Goal: Task Accomplishment & Management: Complete application form

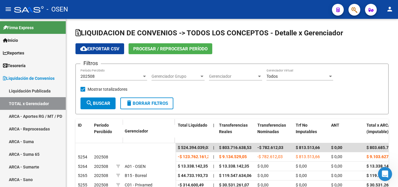
scroll to position [114, 0]
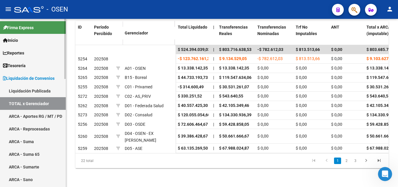
click at [41, 91] on link "Liquidación Publicada" at bounding box center [33, 91] width 66 height 13
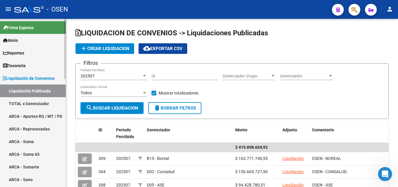
click at [32, 105] on link "TOTAL x Gerenciador" at bounding box center [33, 103] width 66 height 13
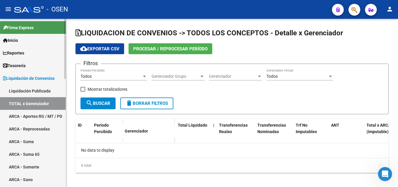
checkbox input "true"
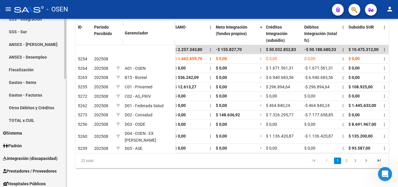
scroll to position [211, 0]
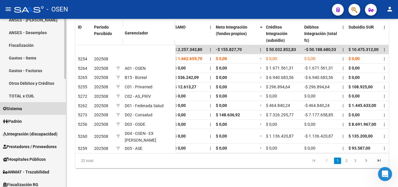
click at [21, 110] on span "Sistema" at bounding box center [12, 109] width 19 height 6
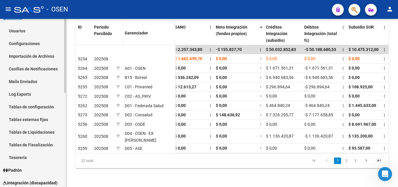
scroll to position [64, 0]
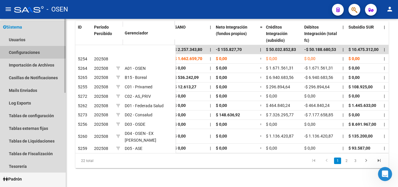
click at [32, 52] on link "Configuraciones" at bounding box center [33, 52] width 66 height 13
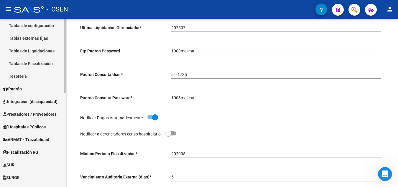
scroll to position [214, 0]
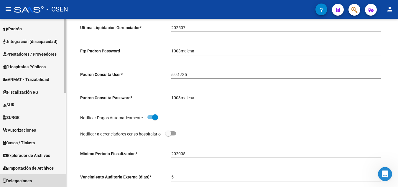
click at [30, 183] on span "Delegaciones" at bounding box center [17, 181] width 29 height 6
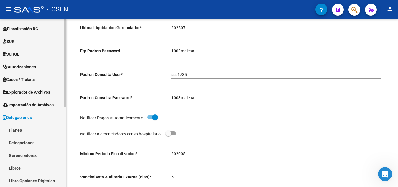
scroll to position [138, 0]
click at [25, 155] on link "Gerenciadores" at bounding box center [33, 156] width 66 height 13
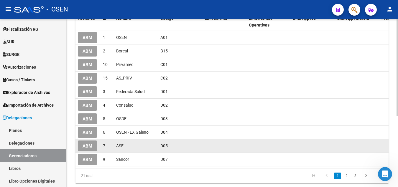
scroll to position [120, 0]
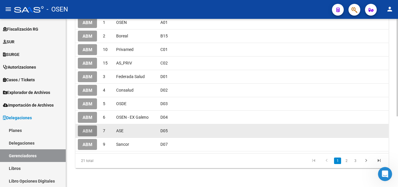
click at [90, 130] on span "ABM" at bounding box center [88, 131] width 10 height 5
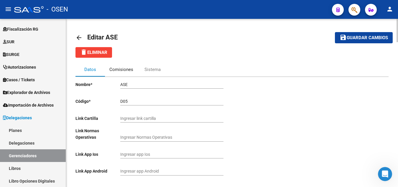
click at [118, 70] on div "Comisiones" at bounding box center [121, 69] width 24 height 6
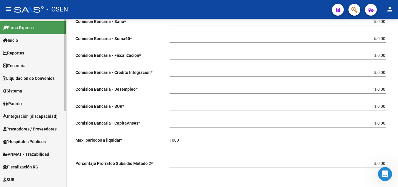
click at [34, 78] on span "Liquidación de Convenios" at bounding box center [29, 78] width 52 height 6
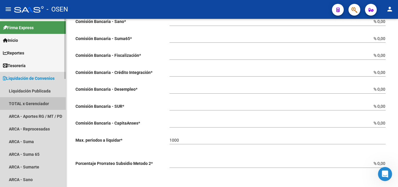
click at [29, 103] on link "TOTAL x Gerenciador" at bounding box center [33, 103] width 66 height 13
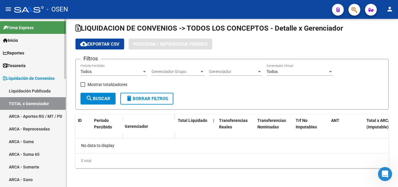
scroll to position [5, 0]
checkbox input "true"
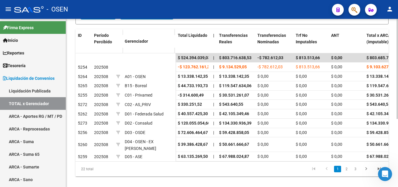
scroll to position [90, 0]
click at [347, 172] on link "2" at bounding box center [346, 169] width 7 height 6
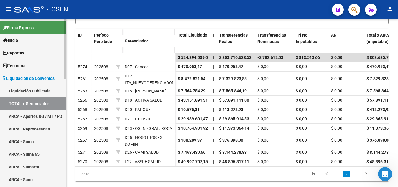
click at [36, 90] on link "Liquidación Publicada" at bounding box center [33, 91] width 66 height 13
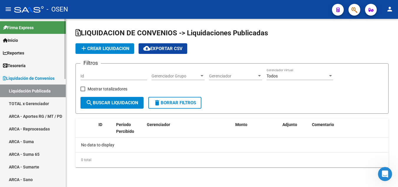
checkbox input "true"
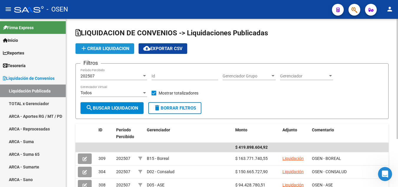
click at [118, 48] on span "add Crear Liquidacion" at bounding box center [104, 48] width 49 height 5
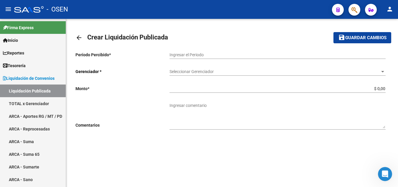
click at [178, 53] on input "Ingresar el Periodo" at bounding box center [278, 54] width 216 height 5
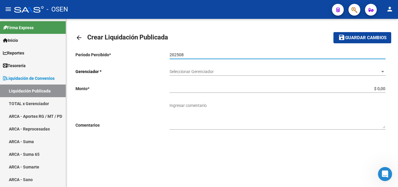
type input "202508"
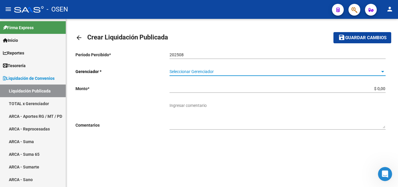
click at [381, 71] on div at bounding box center [382, 71] width 5 height 5
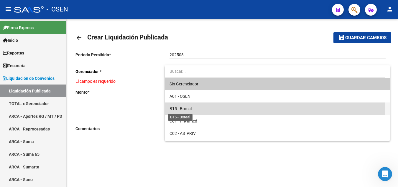
click at [190, 109] on span "B15 - Boreal" at bounding box center [181, 108] width 22 height 5
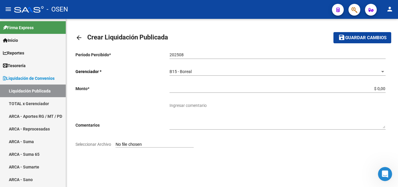
click at [128, 145] on input "Seleccionar Archivo" at bounding box center [155, 145] width 78 height 6
type input "C:\fakepath\Liquidador OSEN - BOREAL 202508.pdf"
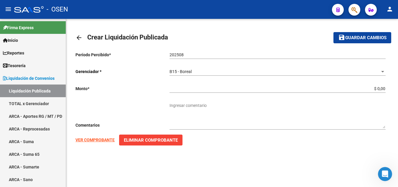
click at [99, 141] on strong "VER COMPROBANTE" at bounding box center [95, 140] width 39 height 5
click at [96, 139] on strong "VER COMPROBANTE" at bounding box center [95, 140] width 39 height 5
drag, startPoint x: 372, startPoint y: 88, endPoint x: 386, endPoint y: 87, distance: 14.2
click at [386, 87] on input "$ 0,00" at bounding box center [278, 88] width 216 height 5
paste input "44.733.193,73"
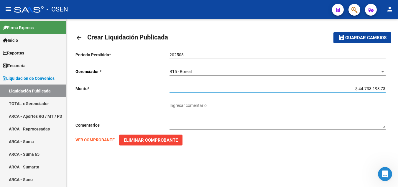
type input "$ 44.733.193,73"
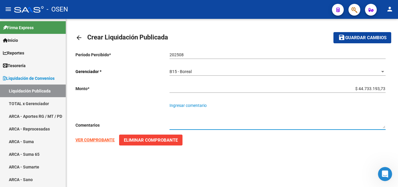
click at [187, 105] on textarea "Ingresar comentario" at bounding box center [278, 116] width 216 height 26
type textarea "o"
type textarea "OSEN - BOREAL"
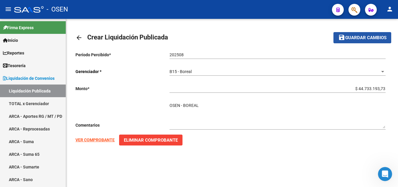
click at [361, 37] on span "Guardar cambios" at bounding box center [365, 37] width 41 height 5
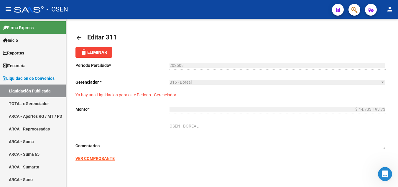
click at [79, 39] on mat-icon "arrow_back" at bounding box center [79, 37] width 7 height 7
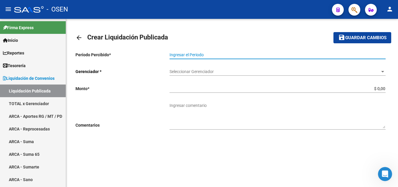
click at [188, 55] on input "Ingresar el Periodo" at bounding box center [278, 54] width 216 height 5
type input "202508"
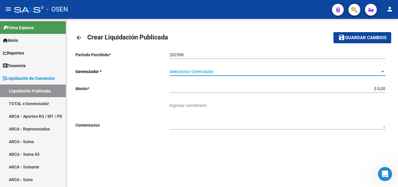
click at [299, 72] on span "Seleccionar Gerenciador" at bounding box center [275, 71] width 211 height 5
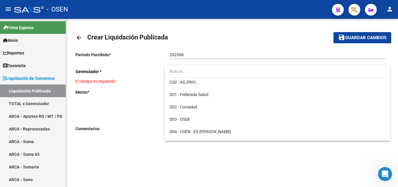
scroll to position [60, 0]
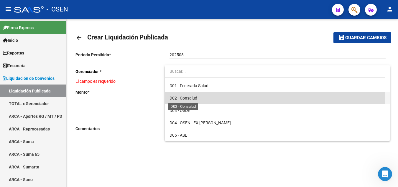
click at [186, 98] on span "D02 - Consalud" at bounding box center [184, 98] width 28 height 5
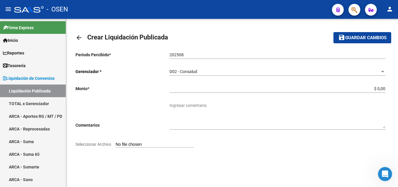
click at [124, 145] on input "Seleccionar Archivo" at bounding box center [155, 145] width 78 height 6
type input "C:\fakepath\Liquidador OSEN -CONSALUD 202508.pdf"
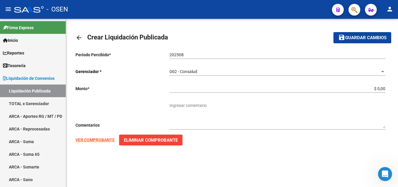
click at [99, 140] on strong "VER COMPROBANTE" at bounding box center [95, 140] width 39 height 5
drag, startPoint x: 372, startPoint y: 87, endPoint x: 389, endPoint y: 87, distance: 17.1
click at [386, 87] on input "$ 0,00" at bounding box center [278, 88] width 216 height 5
paste input "120.055.054,6"
type input "$ 120.055.054,60"
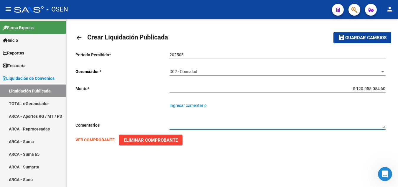
click at [181, 106] on textarea "Ingresar comentario" at bounding box center [278, 116] width 216 height 26
type textarea "OSEN - CONSALUD"
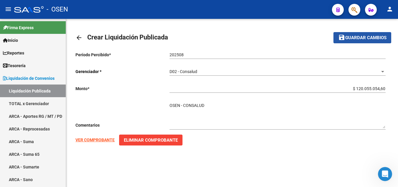
click at [364, 40] on span "Guardar cambios" at bounding box center [365, 37] width 41 height 5
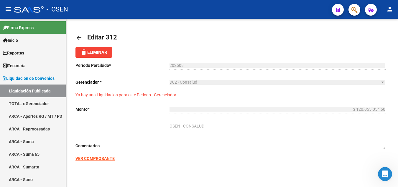
click at [80, 36] on mat-icon "arrow_back" at bounding box center [79, 37] width 7 height 7
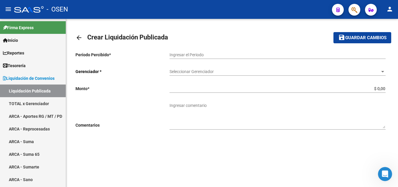
click at [181, 54] on input "Ingresar el Periodo" at bounding box center [278, 54] width 216 height 5
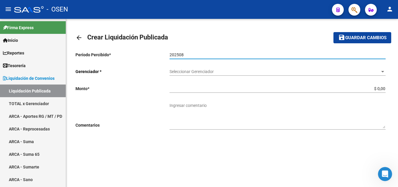
type input "202508"
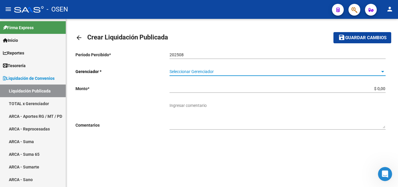
click at [381, 73] on div at bounding box center [382, 71] width 5 height 5
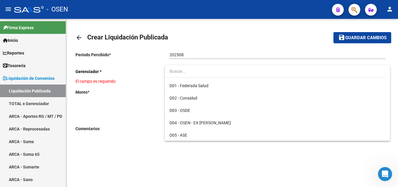
scroll to position [90, 0]
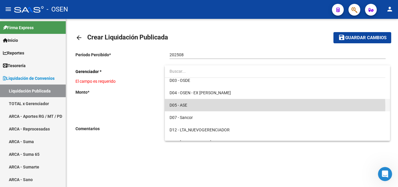
click at [234, 107] on span "D05 - ASE" at bounding box center [278, 105] width 216 height 12
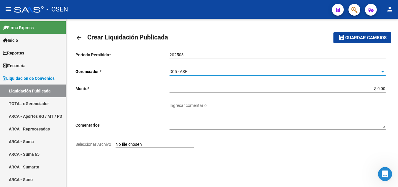
click at [123, 144] on input "Seleccionar Archivo" at bounding box center [155, 145] width 78 height 6
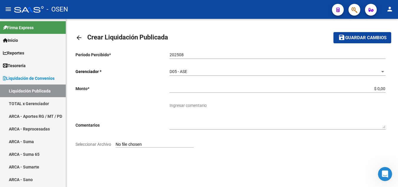
type input "C:\fakepath\Liquidador OSEN - ASE 202508.pdf"
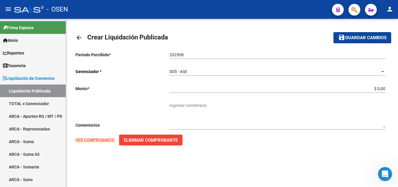
click at [97, 141] on strong "VER COMPROBANTE" at bounding box center [95, 140] width 39 height 5
drag, startPoint x: 374, startPoint y: 89, endPoint x: 390, endPoint y: 88, distance: 15.6
click at [386, 88] on input "$ 0,00" at bounding box center [278, 88] width 216 height 5
paste input "63.051.041,2"
type input "$ 63.051.041,20"
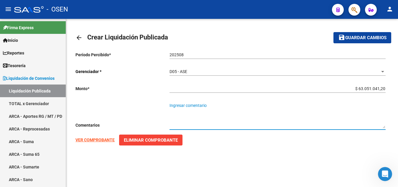
click at [184, 108] on textarea "Ingresar comentario" at bounding box center [278, 116] width 216 height 26
type textarea "OSEN - ASE"
click at [356, 36] on span "Guardar cambios" at bounding box center [365, 37] width 41 height 5
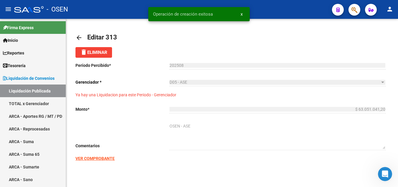
click at [78, 40] on mat-icon "arrow_back" at bounding box center [79, 37] width 7 height 7
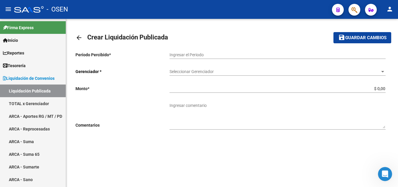
click at [175, 52] on div "Ingresar el Periodo" at bounding box center [278, 53] width 216 height 12
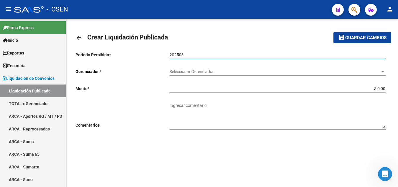
type input "202508"
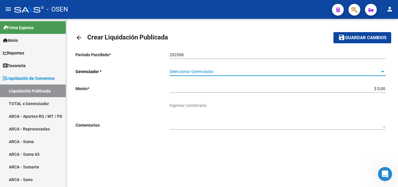
click at [385, 72] on div at bounding box center [382, 71] width 5 height 5
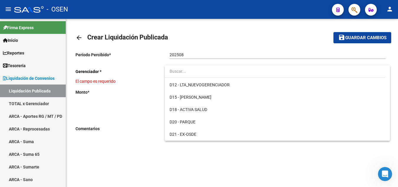
scroll to position [150, 0]
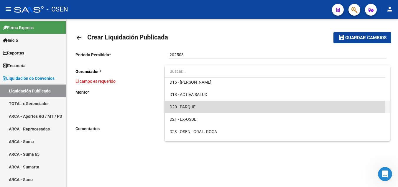
click at [225, 109] on span "D20 - PARQUE" at bounding box center [278, 107] width 216 height 12
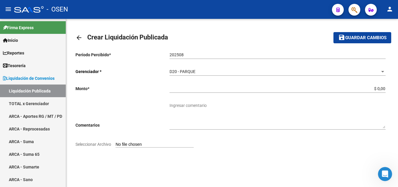
click at [123, 147] on input "Seleccionar Archivo" at bounding box center [155, 145] width 78 height 6
type input "C:\fakepath\Liquidador OSEN - PARQUE 202508.pdf"
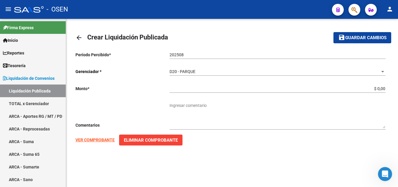
click at [97, 140] on strong "VER COMPROBANTE" at bounding box center [95, 140] width 39 height 5
click at [374, 86] on div "$ 0,00 Ingresar la monto" at bounding box center [278, 87] width 216 height 12
drag, startPoint x: 374, startPoint y: 87, endPoint x: 387, endPoint y: 90, distance: 13.2
click at [386, 90] on input "$ 0,00" at bounding box center [278, 88] width 216 height 5
paste input "19.575,31"
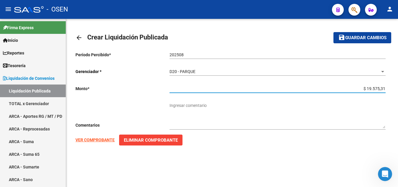
type input "$ 19.575,31"
click at [177, 106] on textarea "Ingresar comentario" at bounding box center [278, 116] width 216 height 26
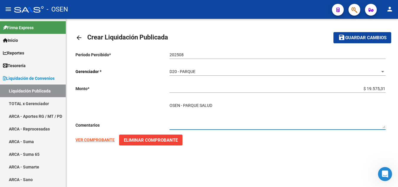
type textarea "OSEN - PARQUE SALUD"
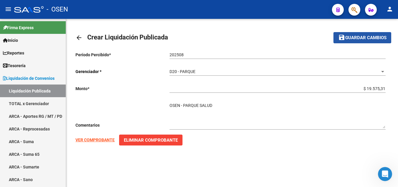
click at [359, 39] on span "Guardar cambios" at bounding box center [365, 37] width 41 height 5
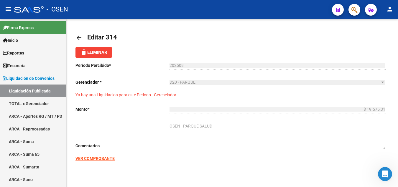
click at [96, 40] on span "Editar 314" at bounding box center [102, 37] width 30 height 7
click at [77, 39] on mat-icon "arrow_back" at bounding box center [79, 37] width 7 height 7
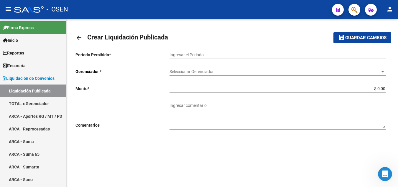
click at [192, 53] on input "Ingresar el Periodo" at bounding box center [278, 54] width 216 height 5
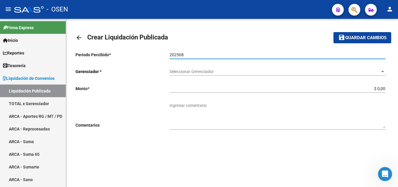
type input "202508"
click at [334, 32] on button "save Guardar cambios" at bounding box center [363, 37] width 58 height 11
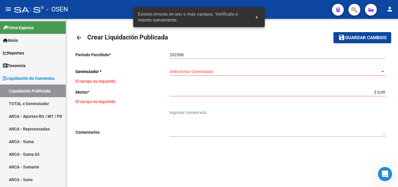
click at [230, 74] on div "Seleccionar Gerenciador Seleccionar Gerenciador" at bounding box center [278, 70] width 216 height 12
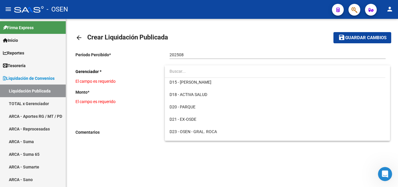
scroll to position [181, 0]
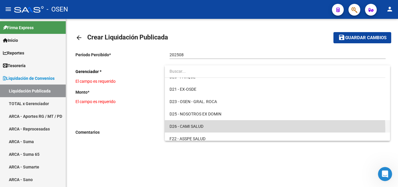
click at [202, 129] on span "D26 - CAMI SALUD" at bounding box center [278, 126] width 216 height 12
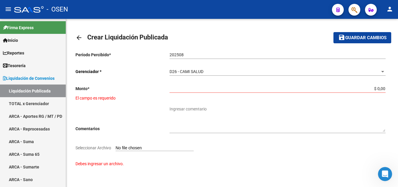
click at [123, 150] on input "Seleccionar Archivo" at bounding box center [155, 149] width 78 height 6
type input "C:\fakepath\Liquidador OSEN - CAMI SALUD 202508.pdf"
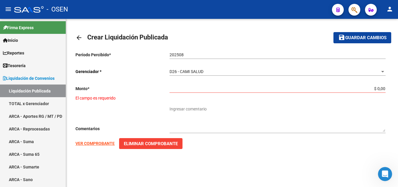
click at [95, 144] on strong "VER COMPROBANTE" at bounding box center [95, 143] width 39 height 5
drag, startPoint x: 372, startPoint y: 88, endPoint x: 391, endPoint y: 86, distance: 19.2
click at [386, 86] on input "$ 0,00" at bounding box center [278, 88] width 216 height 5
paste input "7.463.430,66"
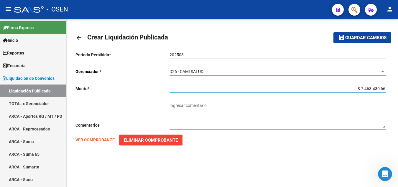
type input "$ 7.463.430,66"
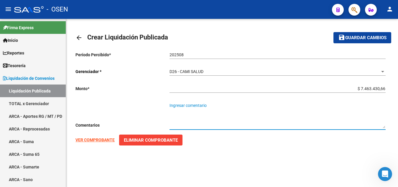
click at [195, 106] on textarea "Ingresar comentario" at bounding box center [278, 116] width 216 height 26
type textarea "OSEN - CAMI SALUD"
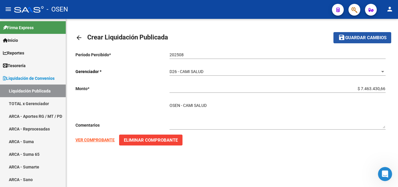
click at [364, 40] on span "Guardar cambios" at bounding box center [365, 37] width 41 height 5
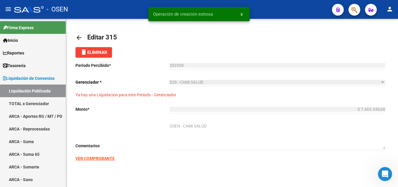
click at [80, 37] on mat-icon "arrow_back" at bounding box center [79, 37] width 7 height 7
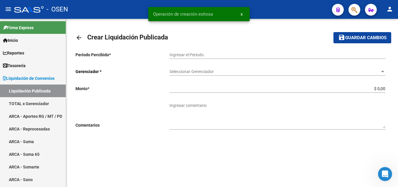
click at [80, 37] on mat-icon "arrow_back" at bounding box center [79, 37] width 7 height 7
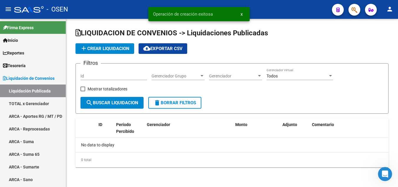
checkbox input "true"
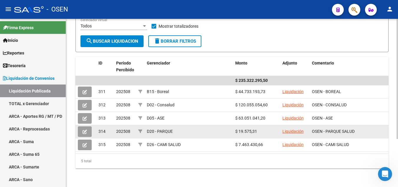
scroll to position [67, 0]
